Goal: Task Accomplishment & Management: Use online tool/utility

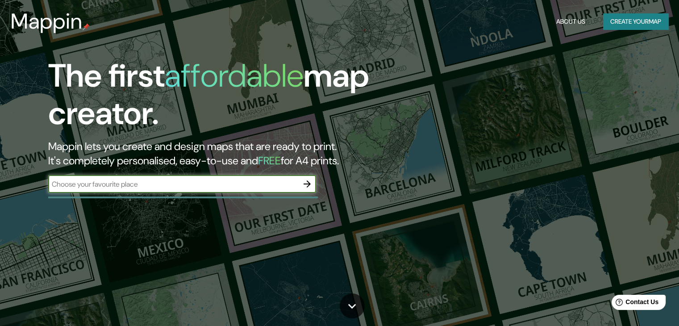
click at [163, 183] on input "text" at bounding box center [173, 184] width 250 height 10
click at [59, 184] on input "guetamala" at bounding box center [173, 184] width 250 height 10
click at [61, 186] on input "guetamala" at bounding box center [173, 184] width 250 height 10
click at [62, 186] on input "guetamala" at bounding box center [173, 184] width 250 height 10
click at [70, 184] on input "guatamala" at bounding box center [173, 184] width 250 height 10
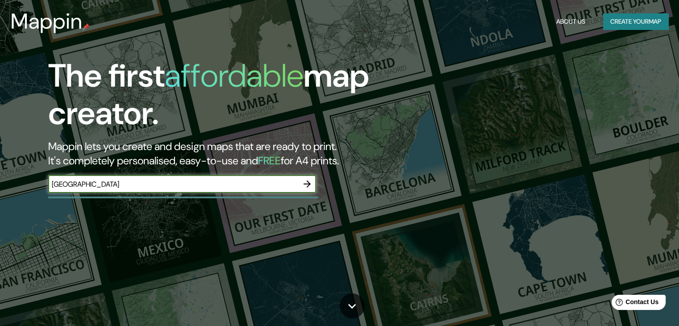
type input "[GEOGRAPHIC_DATA]"
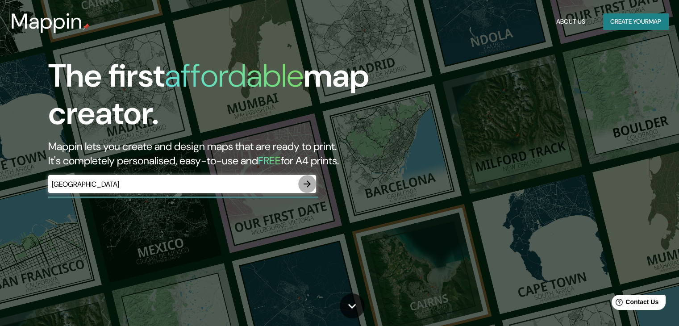
click at [308, 182] on icon "button" at bounding box center [307, 183] width 7 height 7
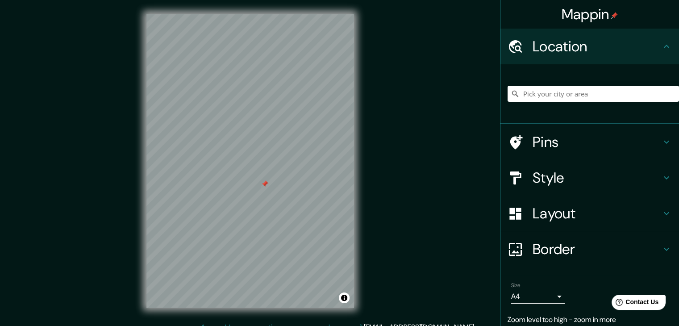
click at [470, 124] on div "Mappin Location Pins Style Layout Border Choose a border. Hint : you can make l…" at bounding box center [339, 168] width 679 height 336
